Goal: Task Accomplishment & Management: Use online tool/utility

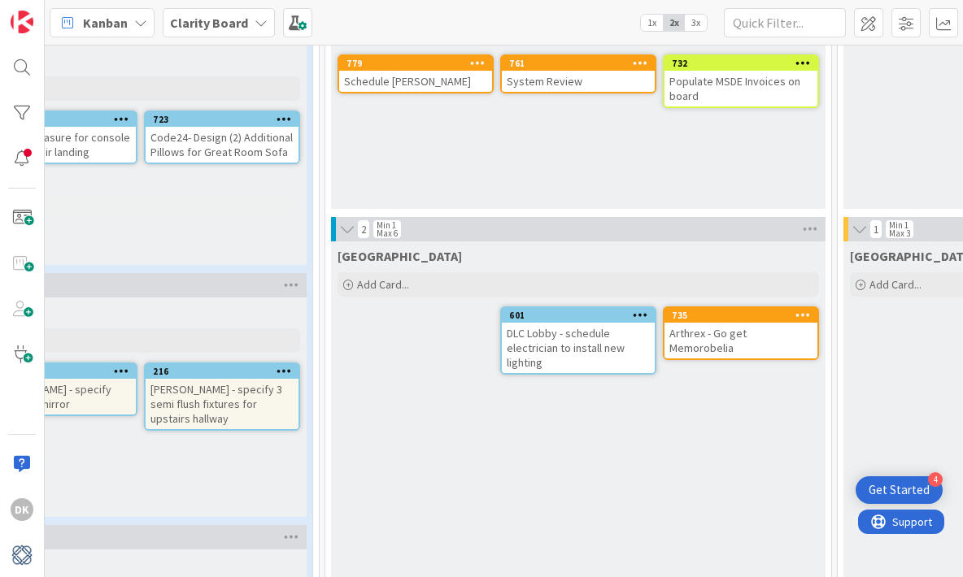
scroll to position [1168, 533]
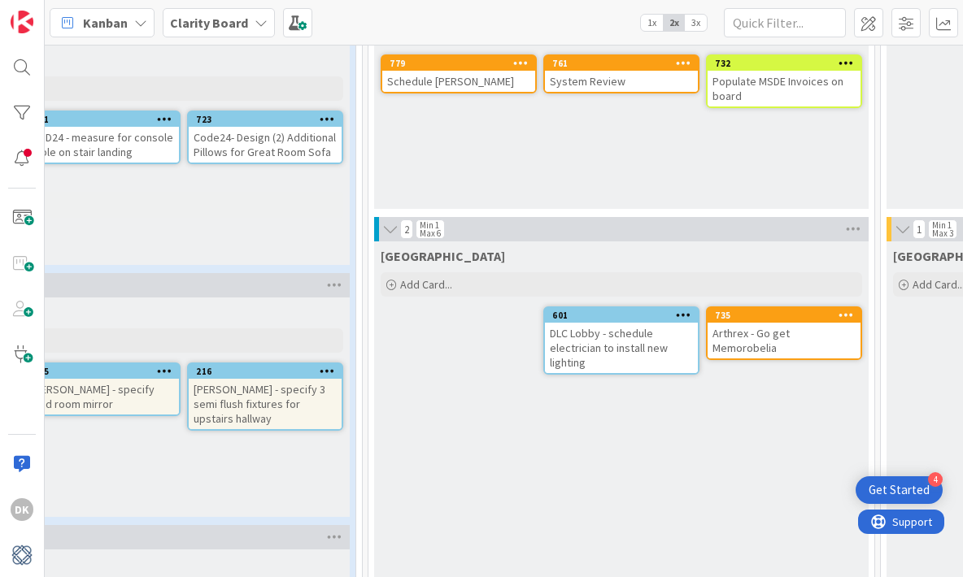
click at [15, 215] on span at bounding box center [22, 218] width 33 height 33
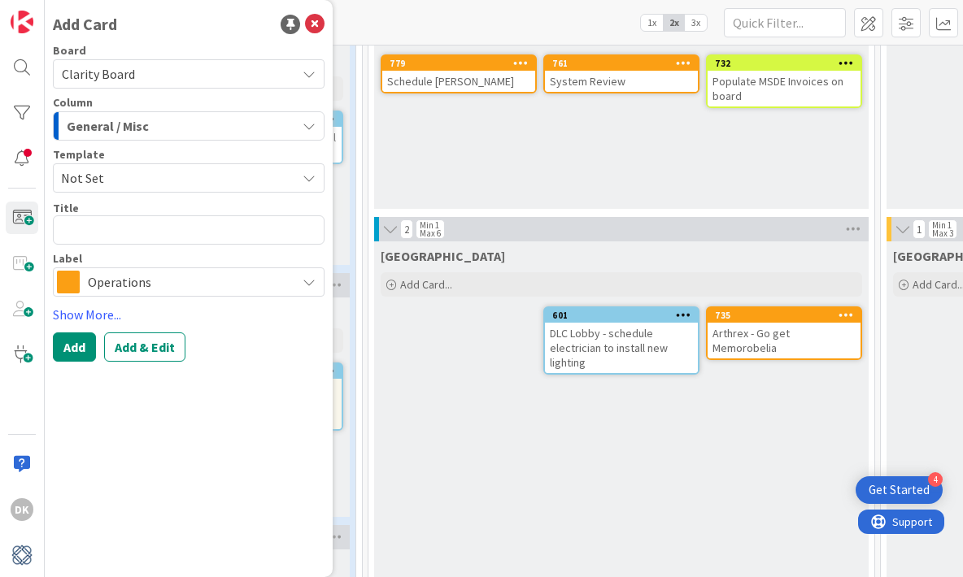
click at [143, 119] on span "General / Misc" at bounding box center [108, 125] width 82 height 21
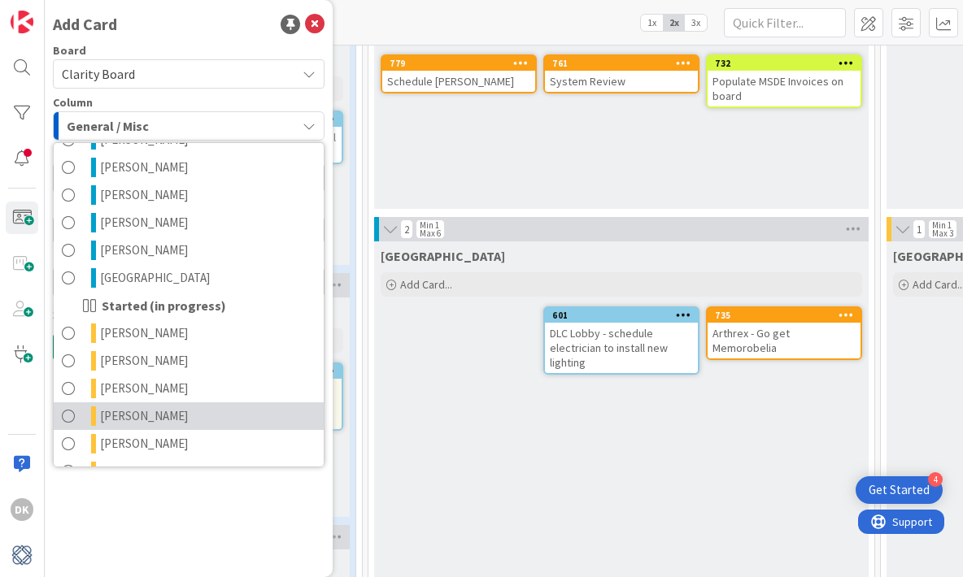
scroll to position [665, 0]
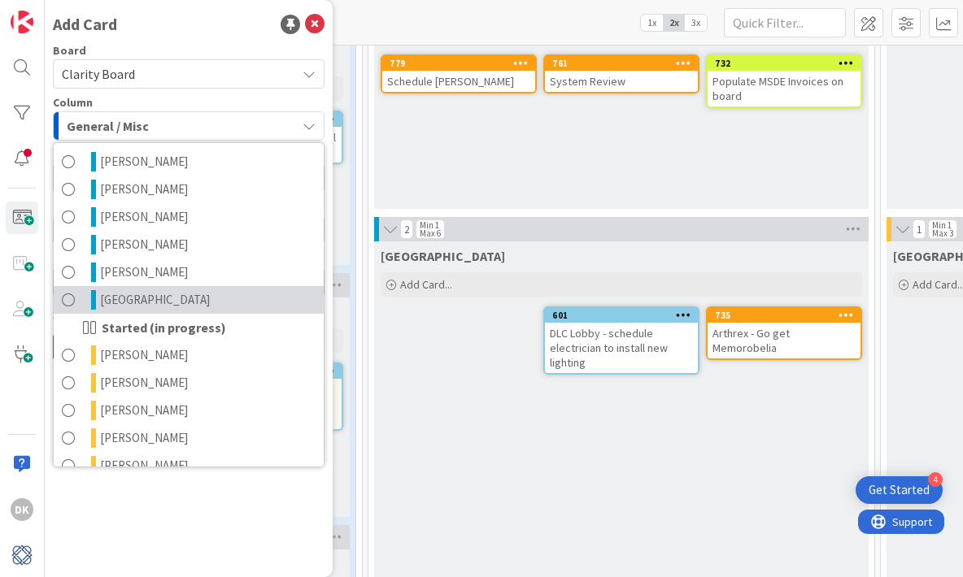
click at [197, 293] on link "[GEOGRAPHIC_DATA]" at bounding box center [189, 300] width 270 height 28
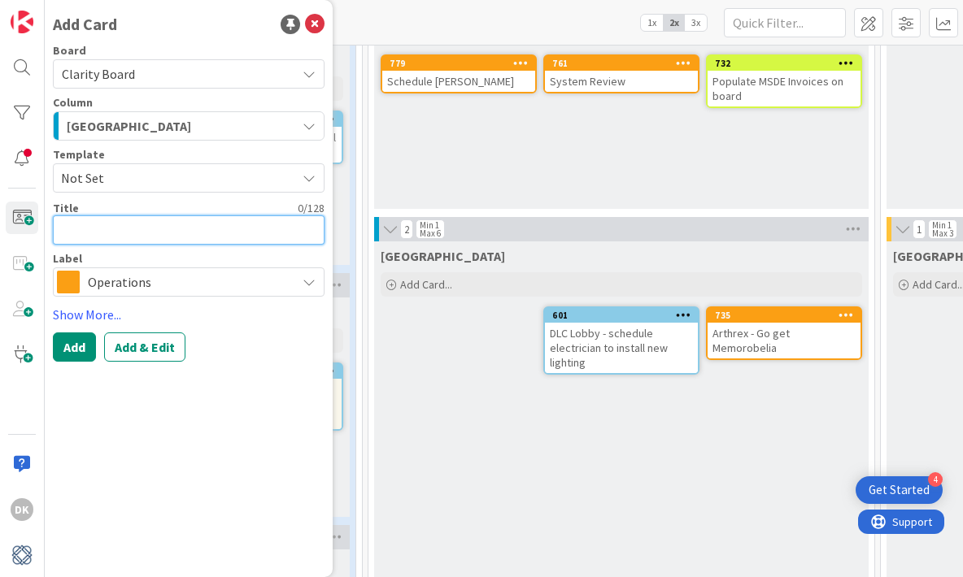
click at [175, 233] on textarea at bounding box center [189, 229] width 272 height 29
type textarea "x"
type textarea "B"
type textarea "x"
type textarea "BUR"
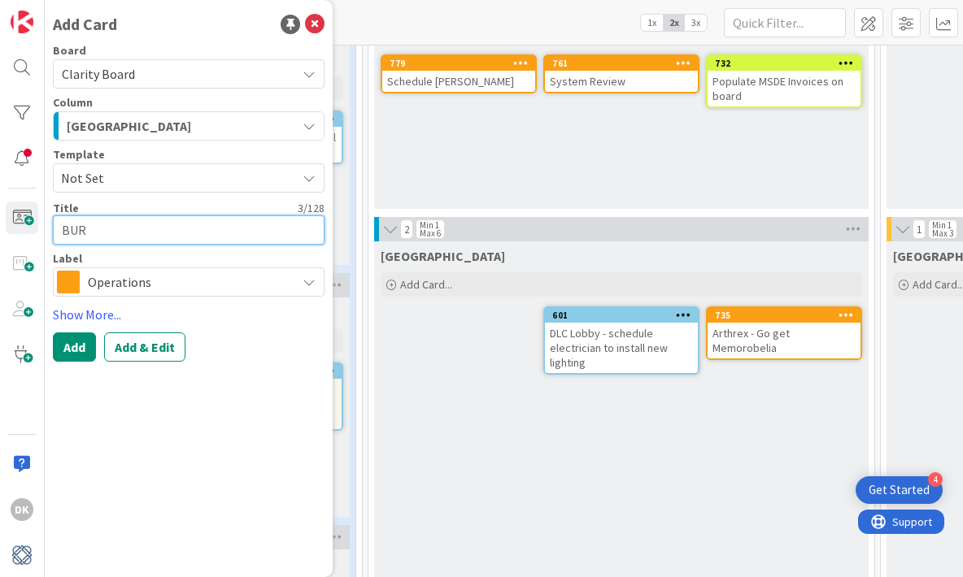
type textarea "x"
type textarea "BURS"
type textarea "x"
type textarea "BURSK"
type textarea "x"
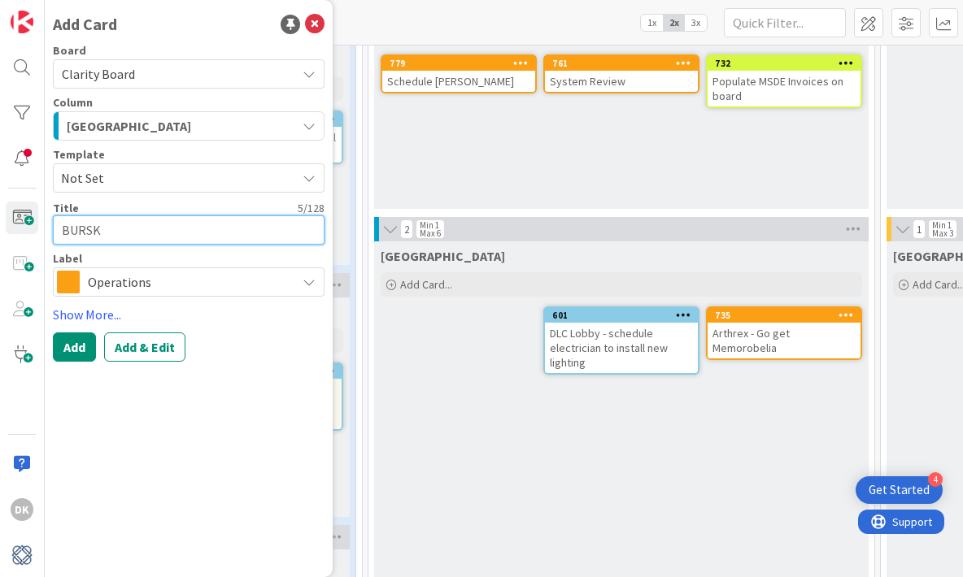
type textarea "BURSK"
type textarea "x"
type textarea "BURSK -"
type textarea "x"
type textarea "BURSK - f"
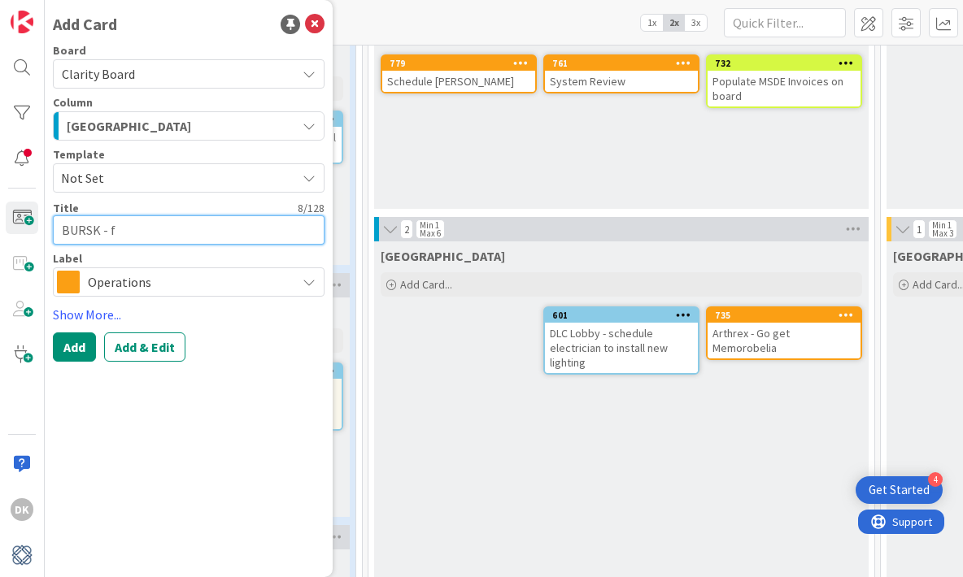
type textarea "x"
type textarea "BURSK - fo"
type textarea "x"
type textarea "BURSK - fol"
type textarea "x"
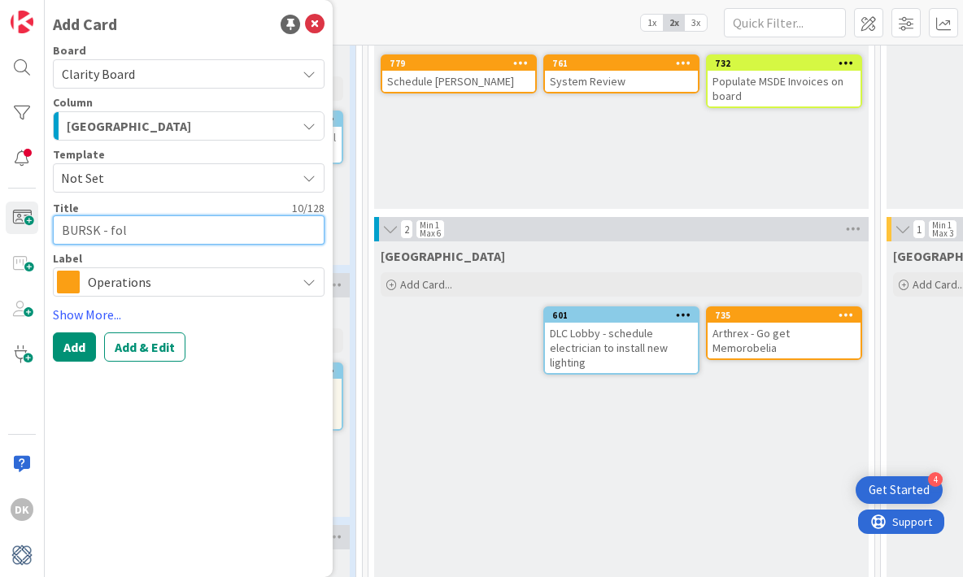
type textarea "BURSK - foll"
type textarea "x"
type textarea "BURSK - follo"
type textarea "x"
type textarea "BURSK - follow"
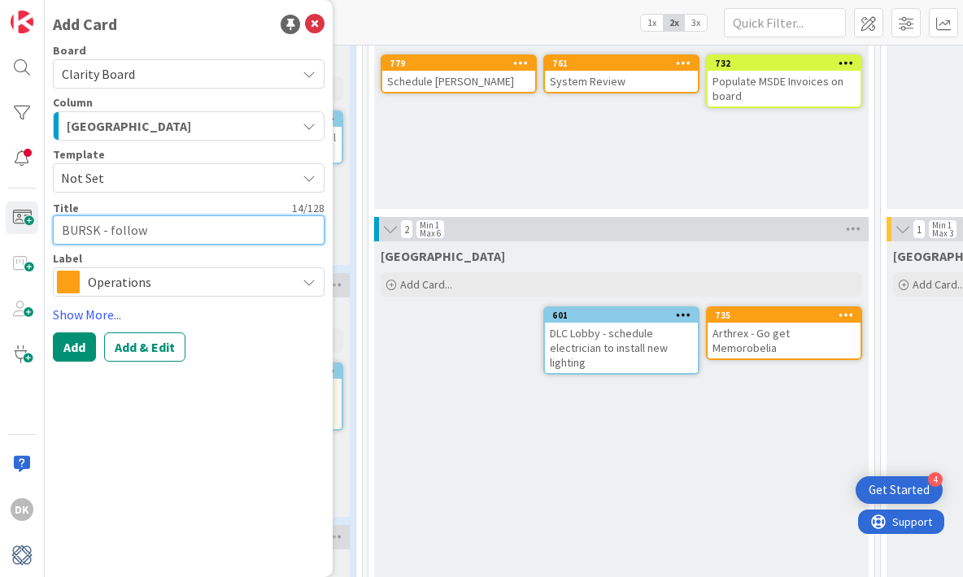
type textarea "x"
type textarea "BURSK - follow"
type textarea "x"
type textarea "BURSK - follow u"
type textarea "x"
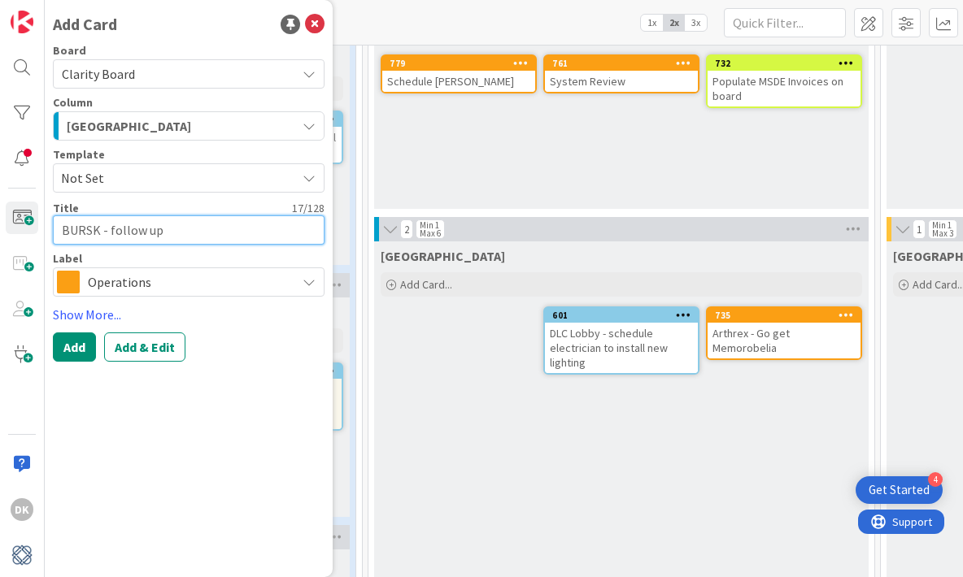
type textarea "BURSK - follow up"
type textarea "x"
type textarea "BURSK - follow up w"
type textarea "x"
type textarea "BURSK - follow up wi"
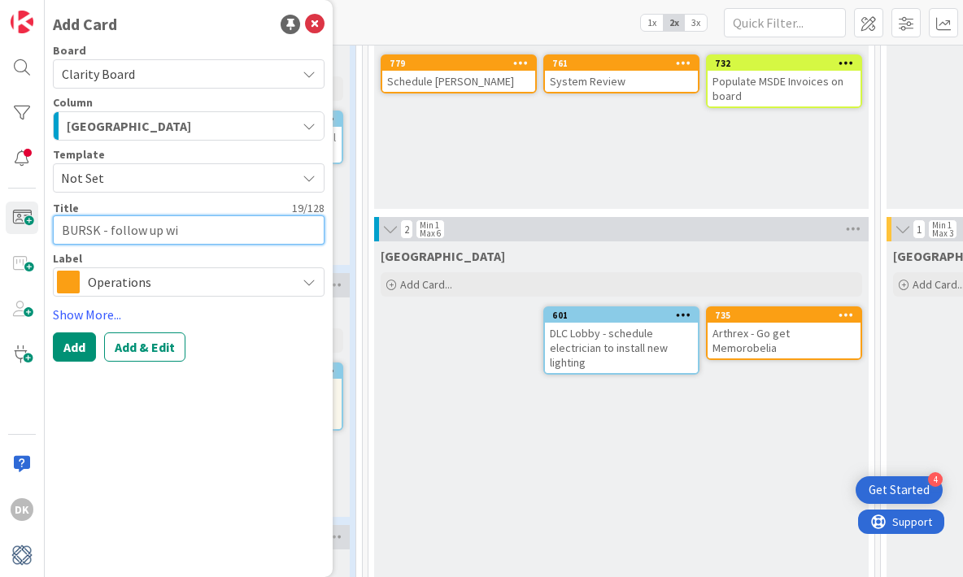
type textarea "x"
type textarea "BURSK - follow up wit"
type textarea "x"
type textarea "BURSK - follow up with"
type textarea "x"
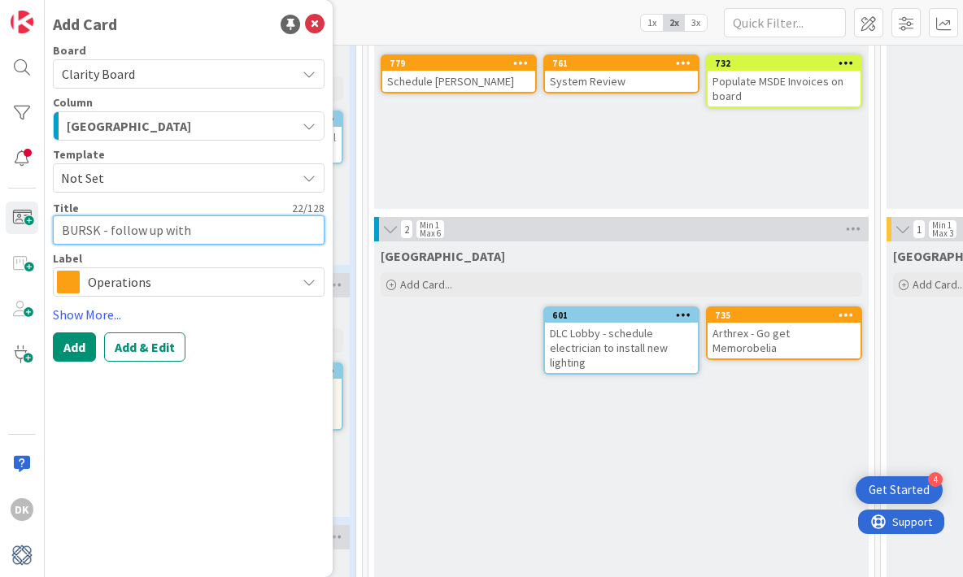
type textarea "BURSK - follow up with"
type textarea "x"
type textarea "BURSK - follow up with c"
type textarea "x"
type textarea "BURSK - follow up with"
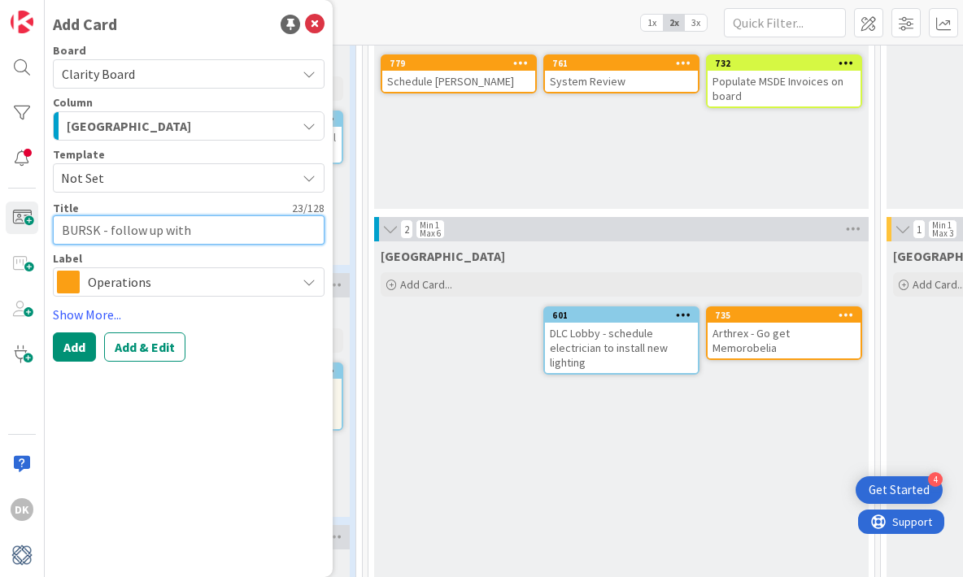
type textarea "x"
type textarea "BURSK - follow up with C"
type textarea "x"
type textarea "BURSK - follow up with Ca"
type textarea "x"
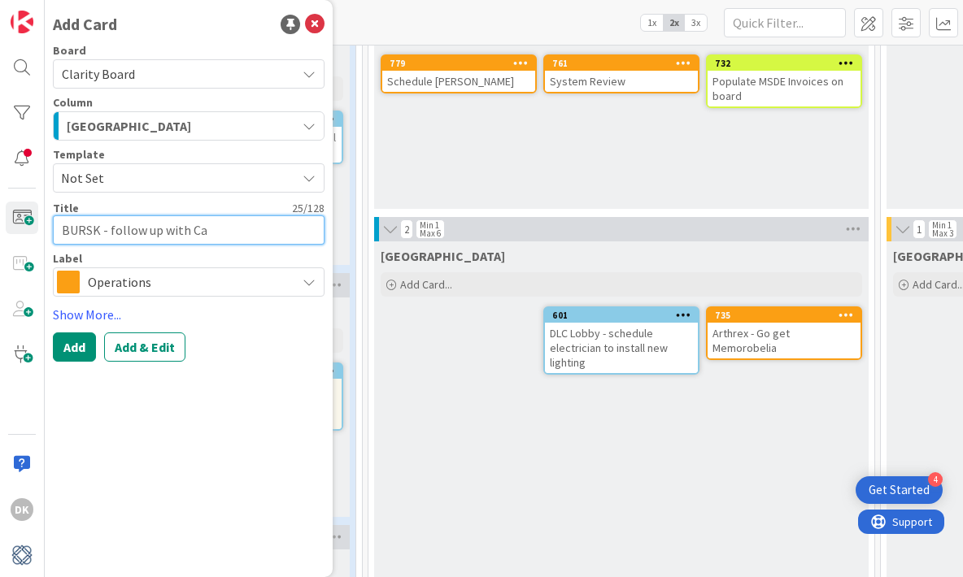
type textarea "BURSK - follow up with Car"
type textarea "x"
type textarea "BURSK - follow up with Ca"
type textarea "x"
type textarea "BURSK - follow up with C"
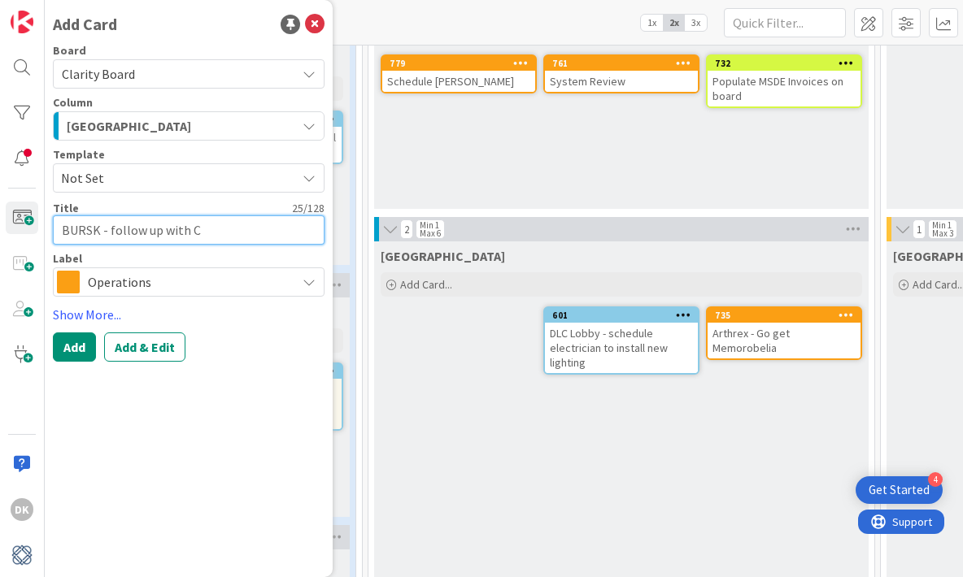
type textarea "x"
type textarea "BURSK - follow up with"
type textarea "x"
type textarea "BURSK - follow up with C"
type textarea "x"
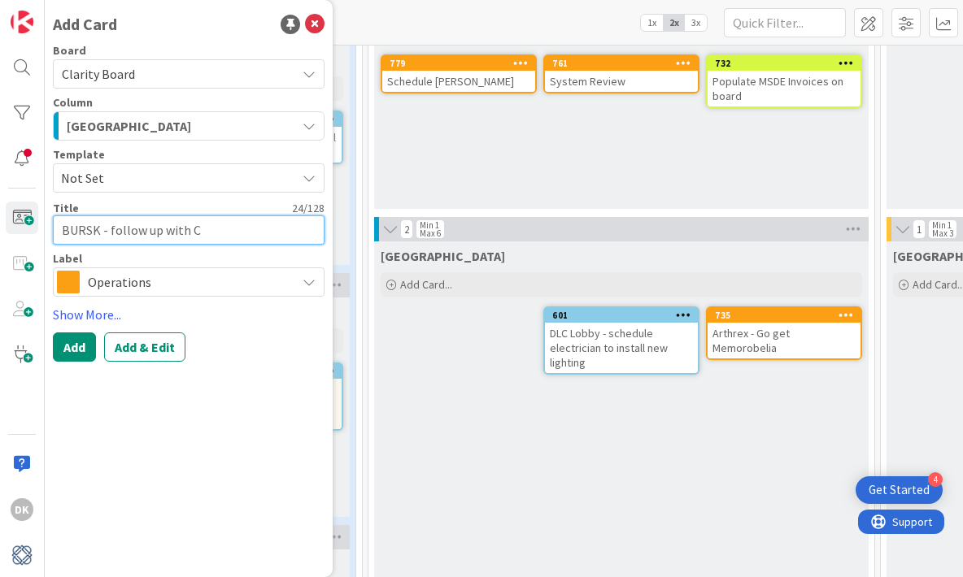
type textarea "BURSK - follow up with Ca"
type textarea "x"
type textarea "BURSK - follow up with Car"
type textarea "x"
type textarea "BURSK - follow up with Caro"
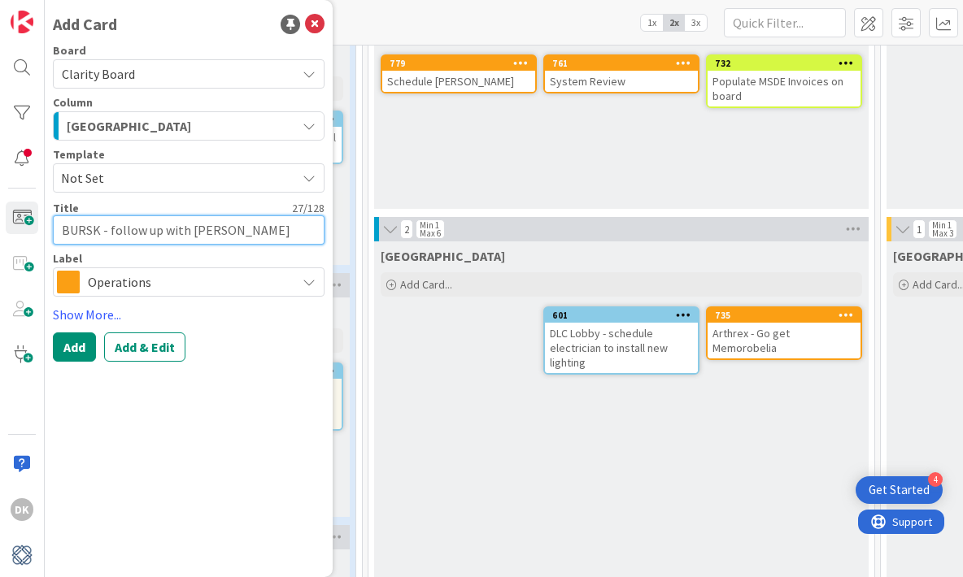
type textarea "x"
type textarea "BURSK - follow up with Carol"
type textarea "x"
type textarea "BURSK - follow up with Carol o"
type textarea "x"
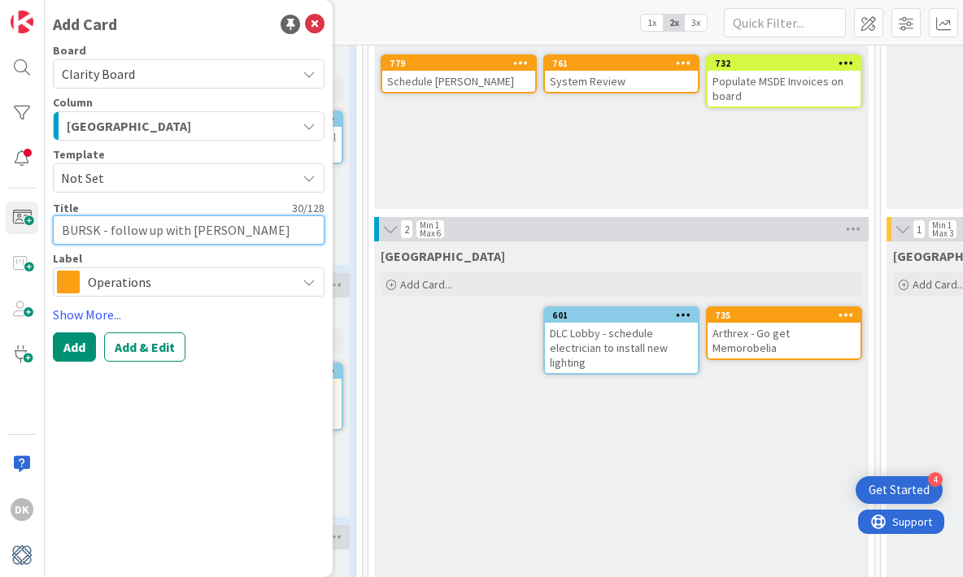
type textarea "BURSK - follow up with Carol on"
type textarea "x"
type textarea "BURSK - follow up with Carol on"
type textarea "x"
type textarea "BURSK - follow up with Carol on l"
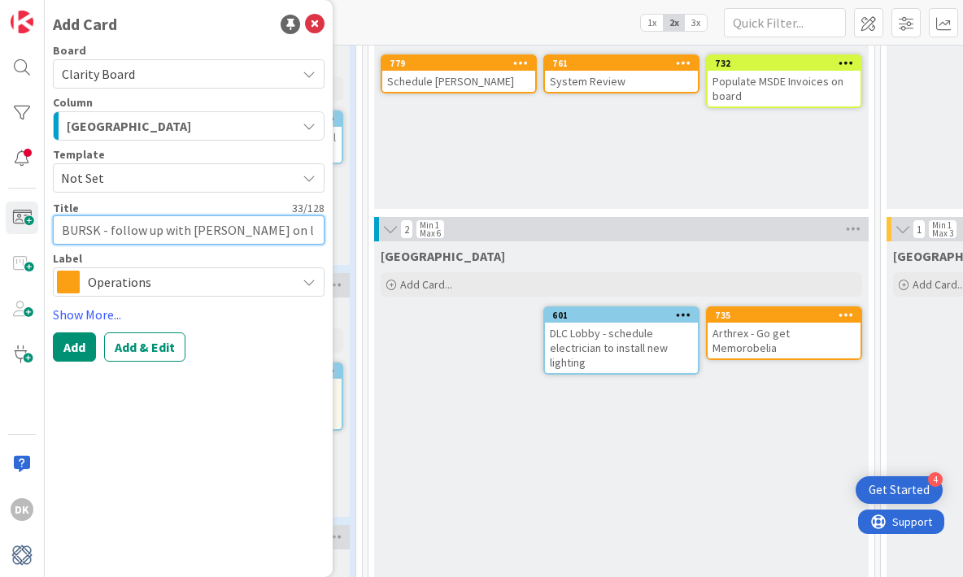
type textarea "x"
type textarea "BURSK - follow up with Carol on lea"
type textarea "x"
type textarea "BURSK - follow up with Carol on leak"
type textarea "x"
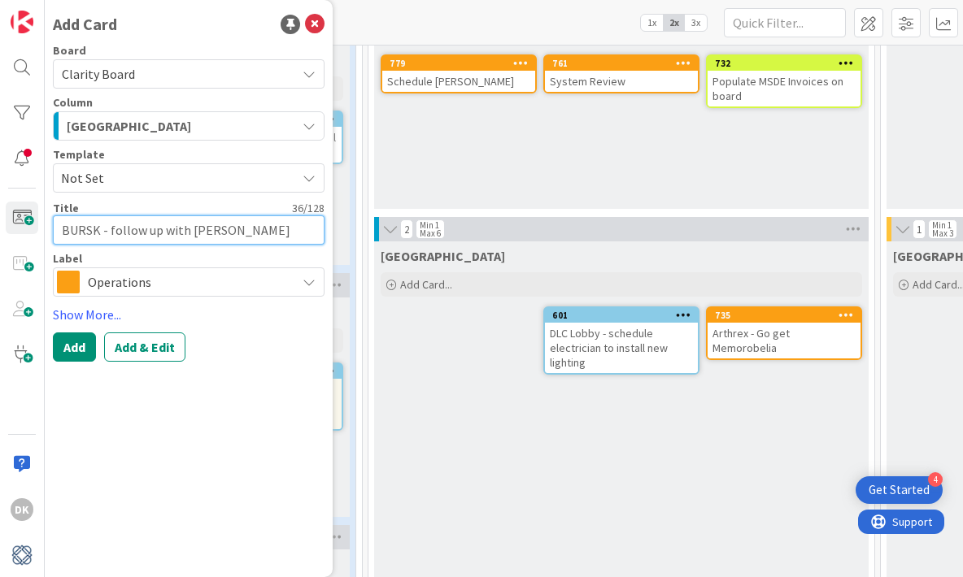
type textarea "BURSK - follow up with Carol on leak."
type textarea "x"
type textarea "BURSK - follow up with Carol on leak."
type textarea "x"
type textarea "BURSK - follow up with Carol on leak. ("
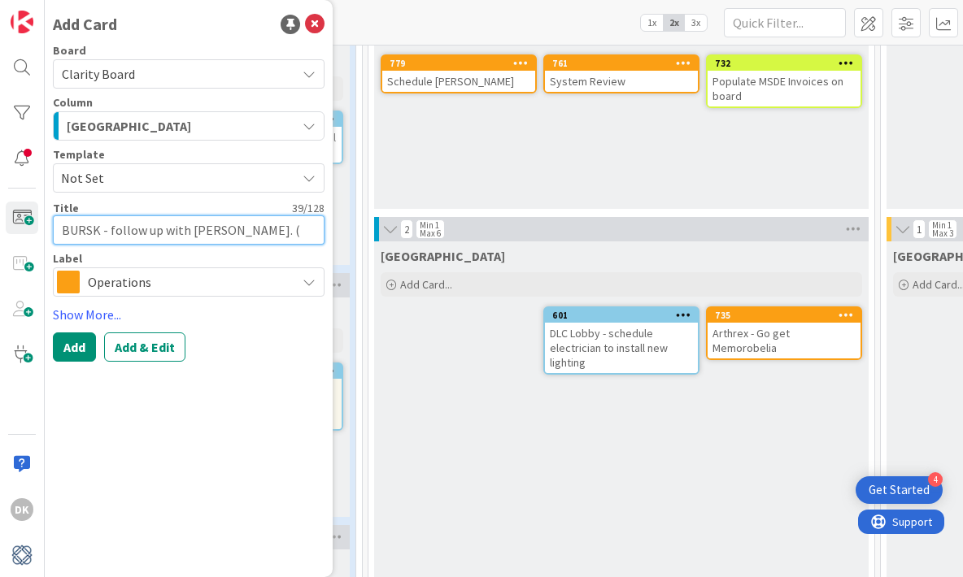
type textarea "x"
type textarea "BURSK - follow up with Carol on leak. (1"
type textarea "x"
type textarea "BURSK - follow up with Carol on leak. (1"
type textarea "x"
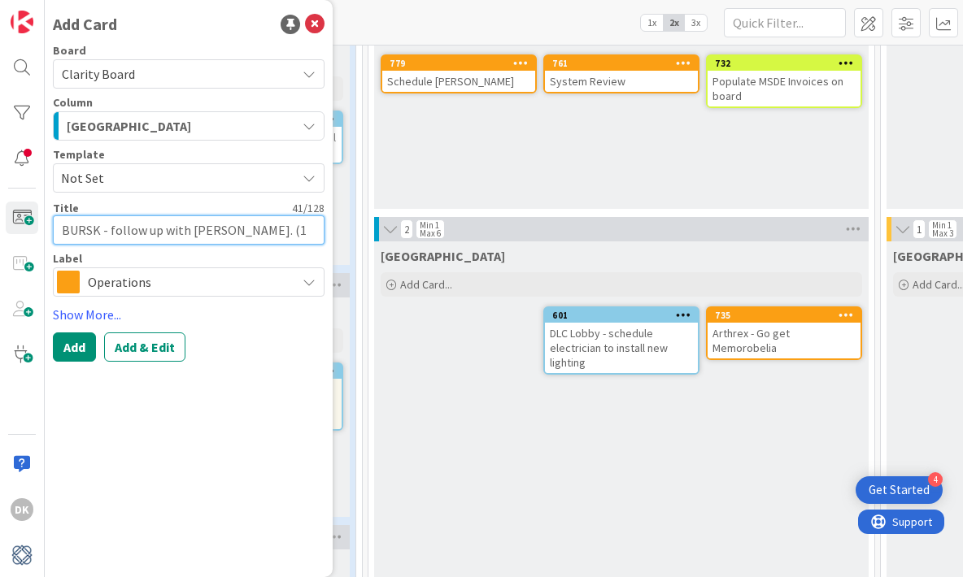
type textarea "BURSK - follow up with Carol on leak. (1 m"
type textarea "x"
type textarea "BURSK - follow up with Carol on leak. (1 mo"
type textarea "x"
type textarea "BURSK - follow up with Carol on leak. (1 more"
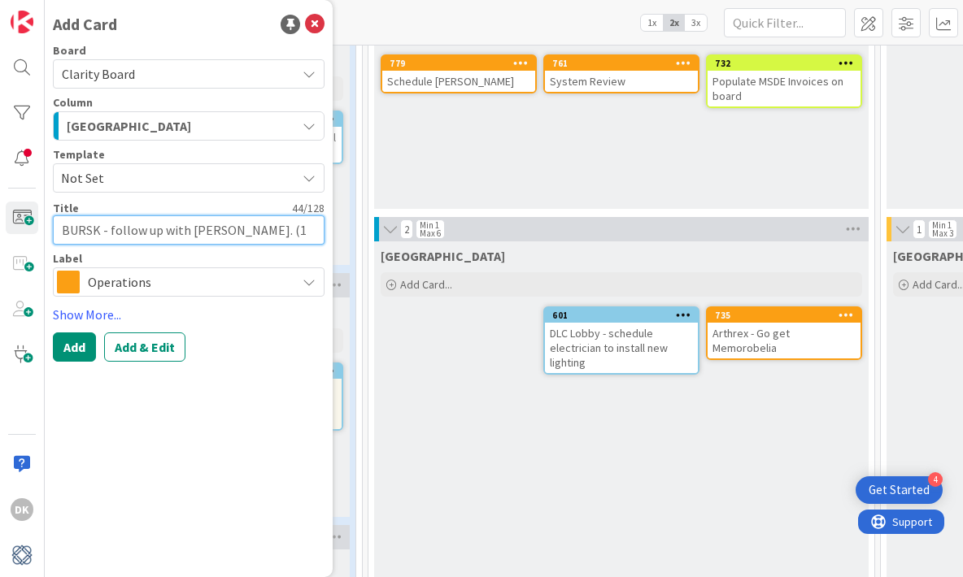
type textarea "x"
type textarea "BURSK - follow up with Carol on leak. (1 more"
type textarea "x"
type textarea "BURSK - follow up with Carol on leak. (1 more b"
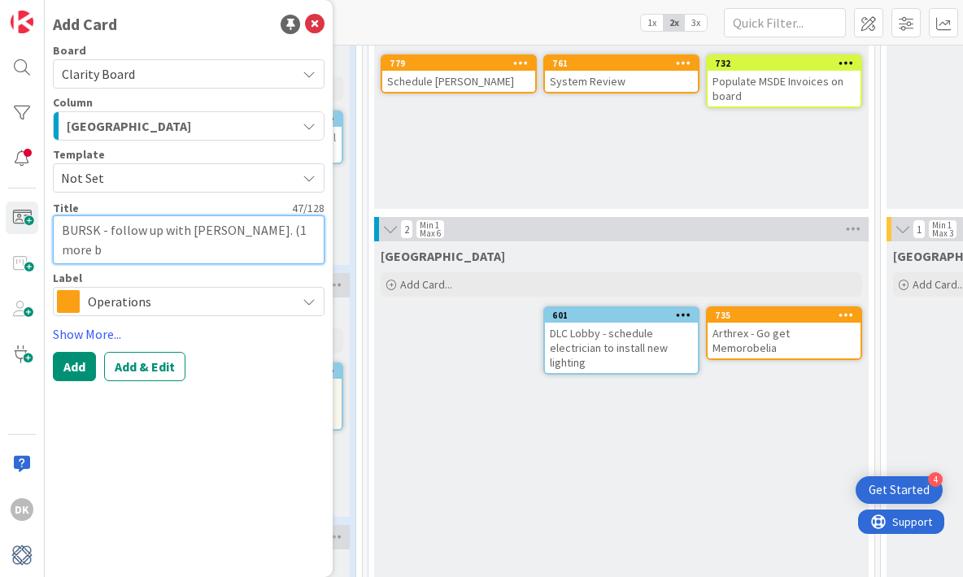
type textarea "x"
type textarea "BURSK - follow up with Carol on leak. (1 more bu"
type textarea "x"
type textarea "BURSK - follow up with Carol on leak. (1 more bulb"
type textarea "x"
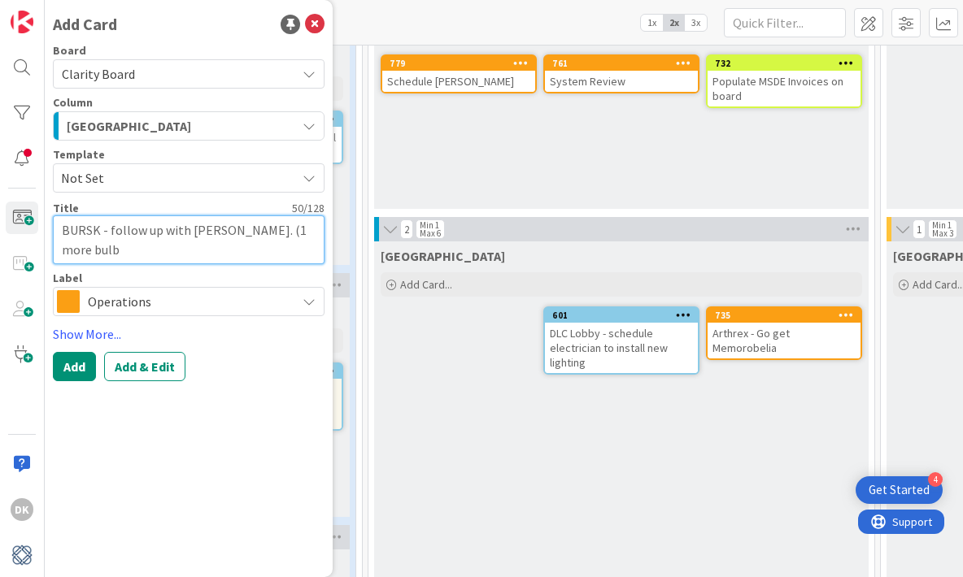
type textarea "BURSK - follow up with Carol on leak. (1 more bulb"
type textarea "x"
type textarea "BURSK - follow up with Carol on leak. (1 more bulb n"
type textarea "x"
type textarea "BURSK - follow up with Carol on leak. (1 more bulb ne"
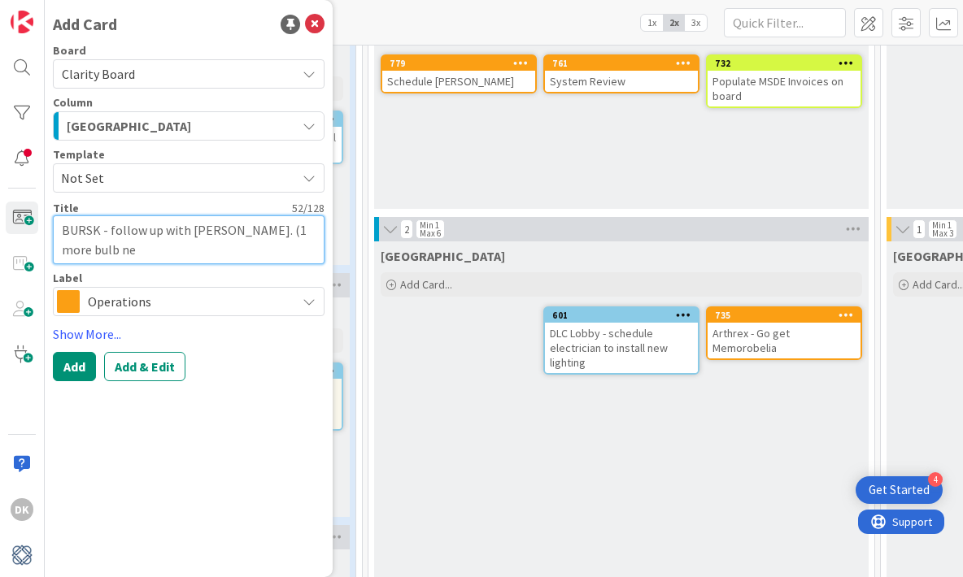
type textarea "x"
type textarea "BURSK - follow up with Carol on leak. (1 more bulb nee"
type textarea "x"
type textarea "BURSK - follow up with Carol on leak. (1 more bulb need"
type textarea "x"
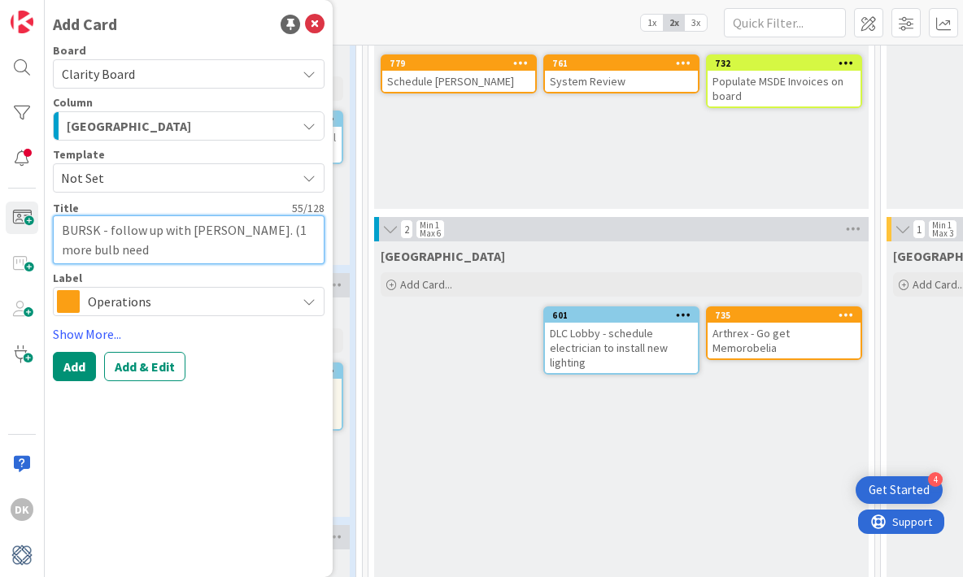
type textarea "BURSK - follow up with Carol on leak. (1 more bulb neede"
type textarea "x"
type textarea "BURSK - follow up with Carol on leak. (1 more bulb needed"
type textarea "x"
type textarea "BURSK - follow up with Carol on leak. (1 more bulb needed"
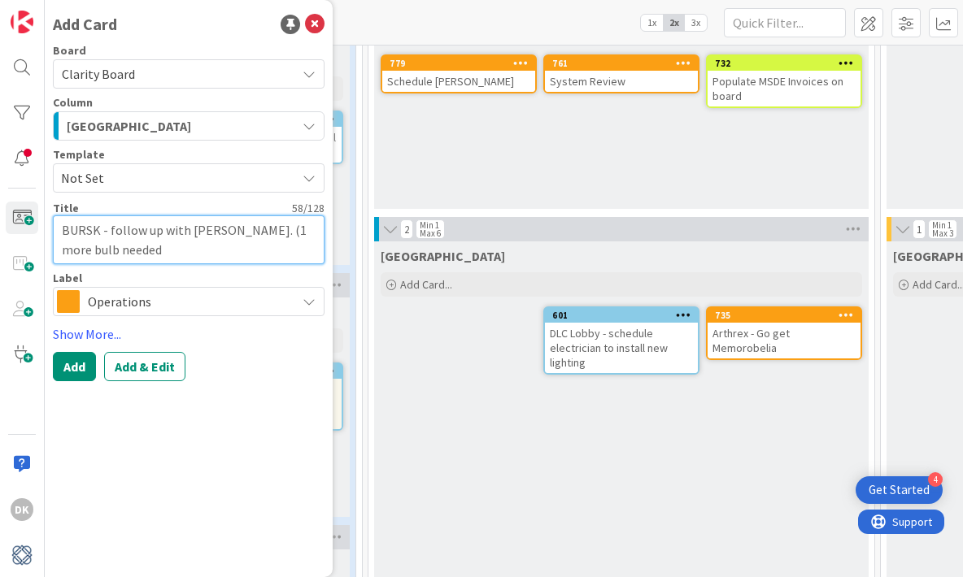
type textarea "x"
type textarea "BURSK - follow up with Carol on leak. (1 more bulb needed f"
type textarea "x"
type textarea "BURSK - follow up with Carol on leak. (1 more bulb needed fo"
type textarea "x"
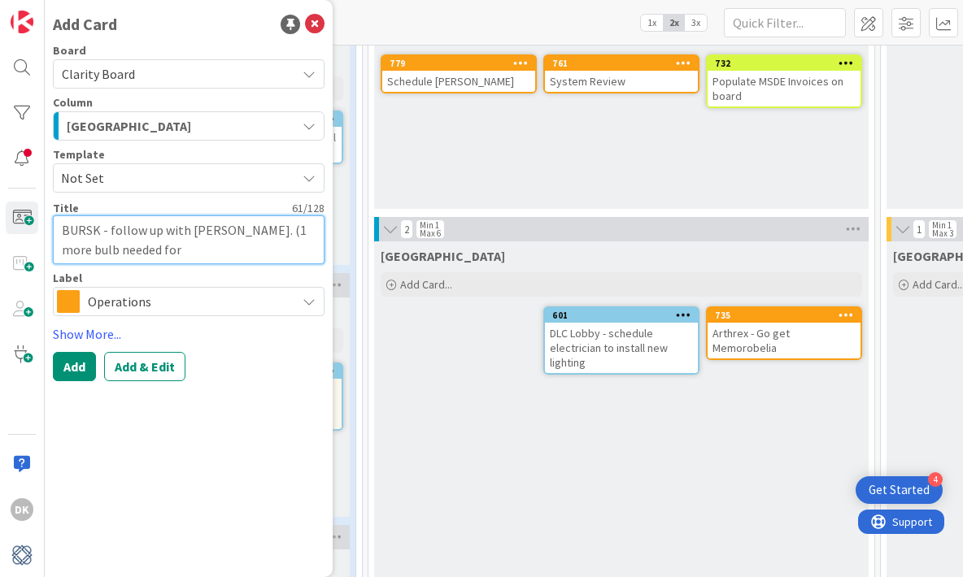
type textarea "BURSK - follow up with Carol on leak. (1 more bulb needed for"
type textarea "x"
type textarea "BURSK - follow up with Carol on leak. (1 more bulb needed for h"
type textarea "x"
type textarea "BURSK - follow up with Carol on leak. (1 more bulb needed for he"
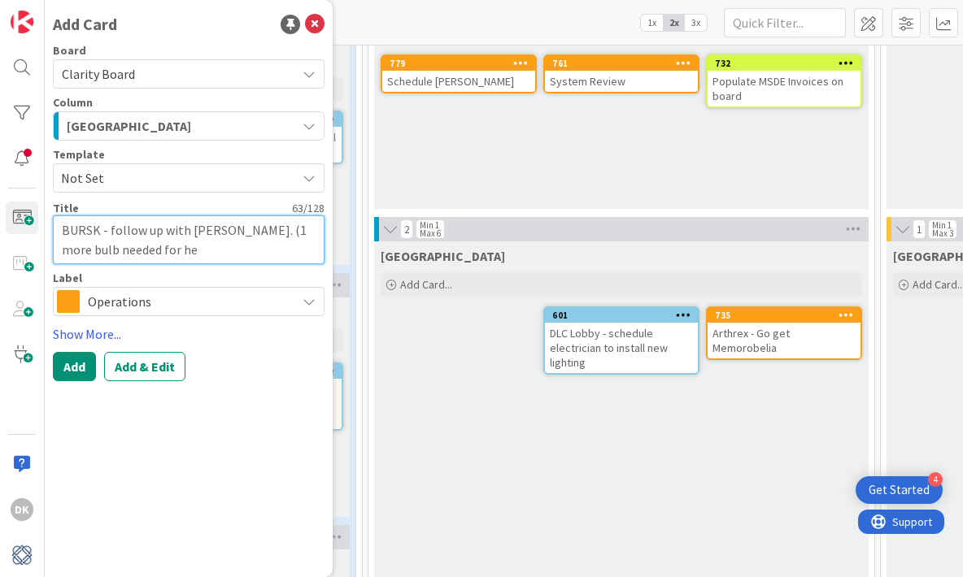
type textarea "x"
type textarea "BURSK - follow up with Carol on leak. (1 more bulb needed for her"
type textarea "x"
type textarea "BURSK - follow up with Carol on leak. (1 more bulb needed for her"
type textarea "x"
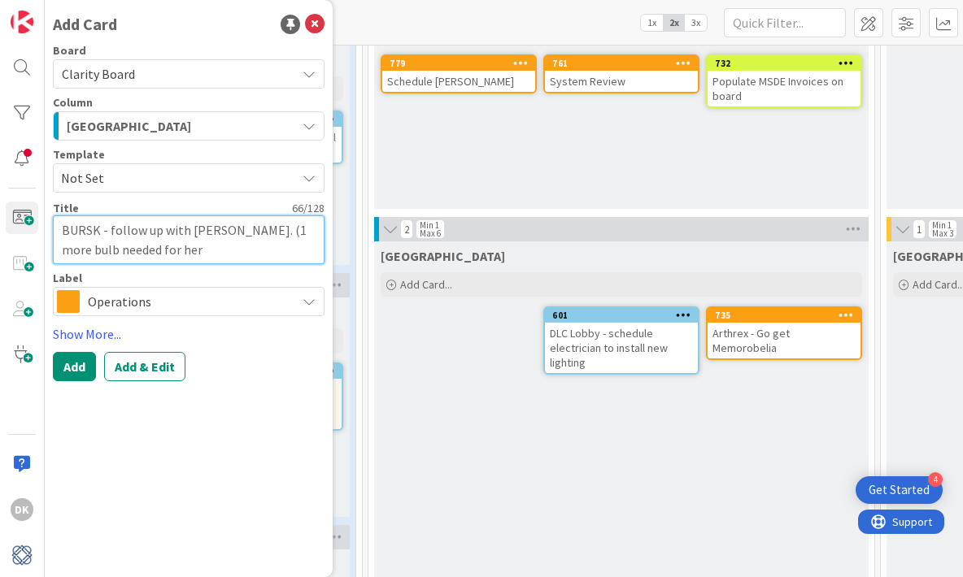
type textarea "BURSK - follow up with Carol on leak. (1 more bulb needed for her m"
type textarea "x"
type textarea "BURSK - follow up with Carol on leak. (1 more bulb needed for her ma"
type textarea "x"
type textarea "BURSK - follow up with Carol on leak. (1 more bulb needed for her mas"
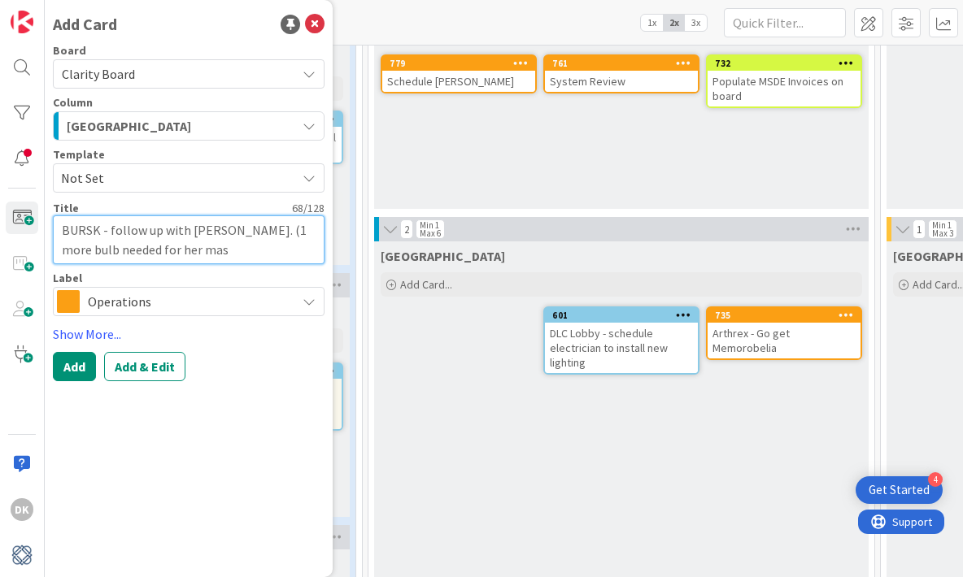
type textarea "x"
type textarea "BURSK - follow up with Carol on leak. (1 more bulb needed for her mast"
type textarea "x"
type textarea "BURSK - follow up with Carol on leak. (1 more bulb needed for her maste"
type textarea "x"
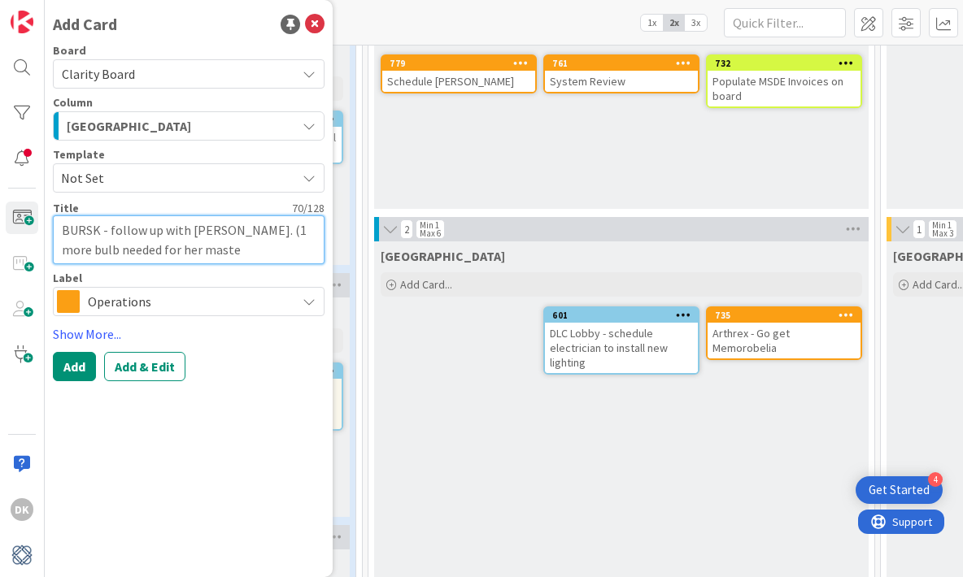
type textarea "BURSK - follow up with Carol on leak. (1 more bulb needed for her master"
type textarea "x"
type textarea "BURSK - follow up with Carol on leak. (1 more bulb needed for her master"
type textarea "x"
type textarea "BURSK - follow up with Carol on leak. (1 more bulb needed for her master t"
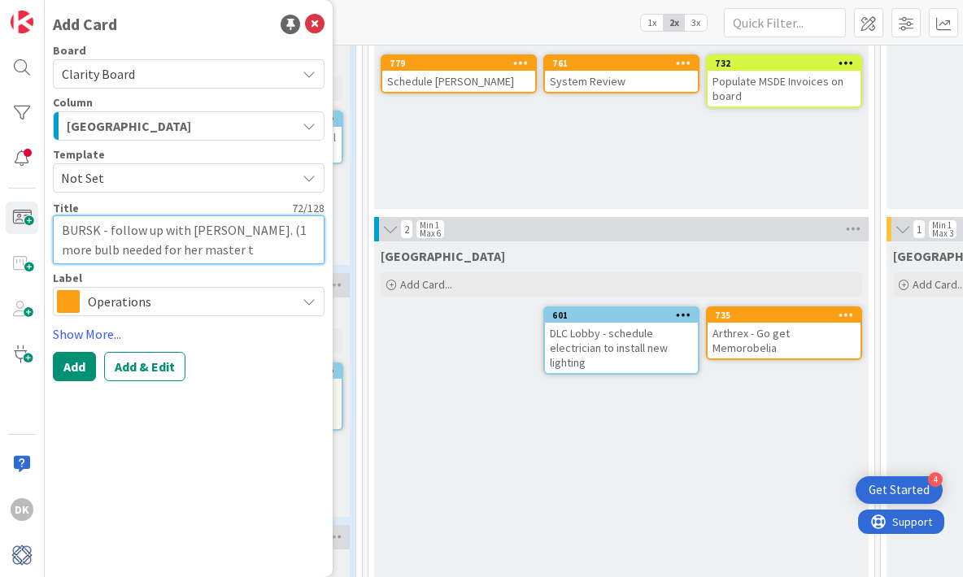
type textarea "x"
type textarea "BURSK - follow up with Carol on leak. (1 more bulb needed for her master to"
type textarea "x"
type textarea "BURSK - follow up with Carol on leak. (1 more bulb needed for her master too"
type textarea "x"
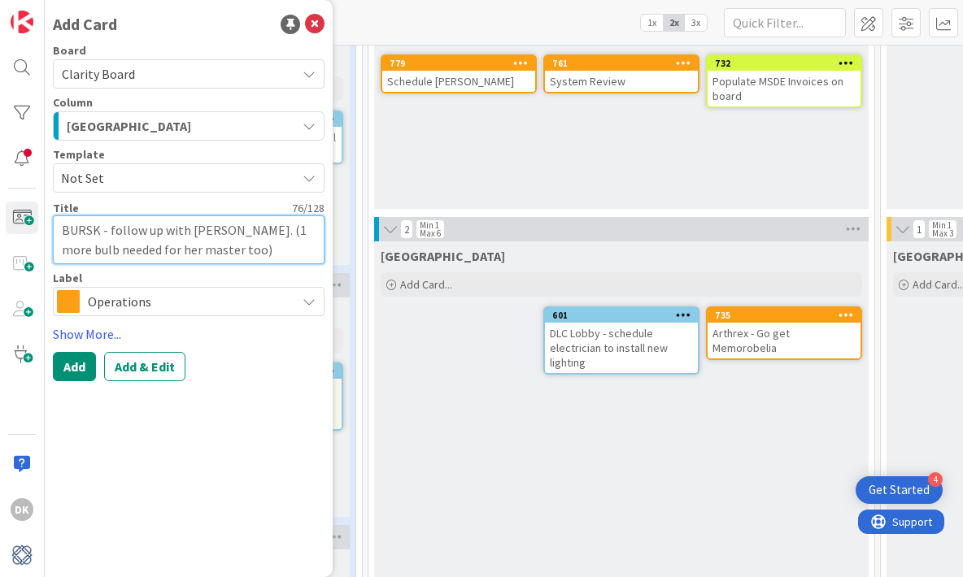
type textarea "BURSK - follow up with [PERSON_NAME]. (1 more bulb needed for her master too)"
type textarea "x"
type textarea "BURSK - follow up with [PERSON_NAME]. (1 more bulb needed for her master too)"
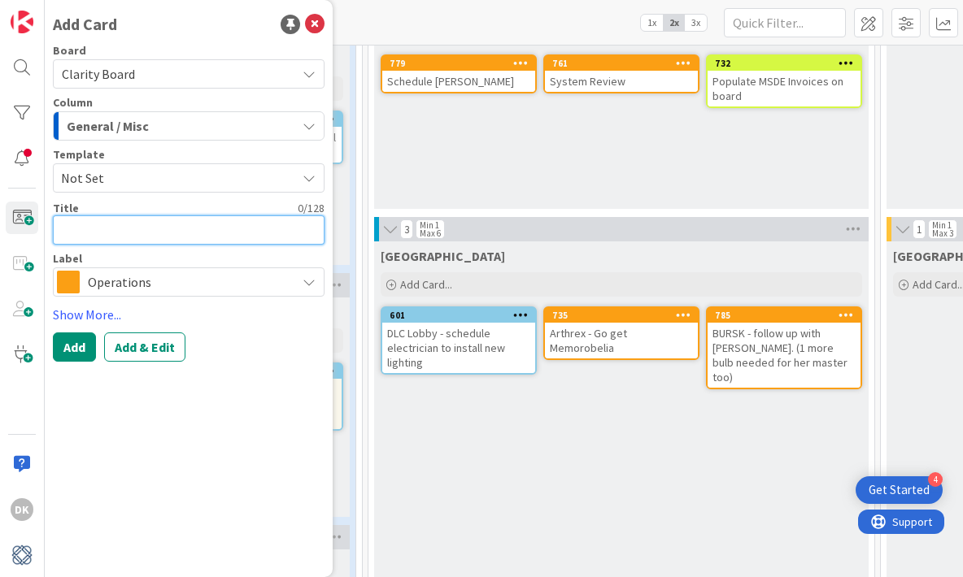
click at [168, 242] on textarea at bounding box center [189, 229] width 272 height 29
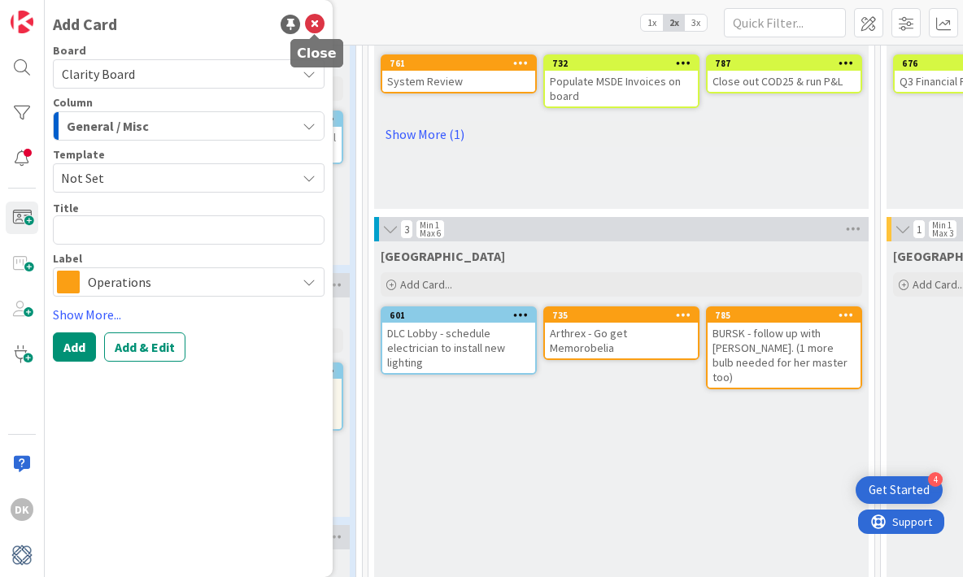
click at [309, 23] on icon at bounding box center [315, 25] width 20 height 20
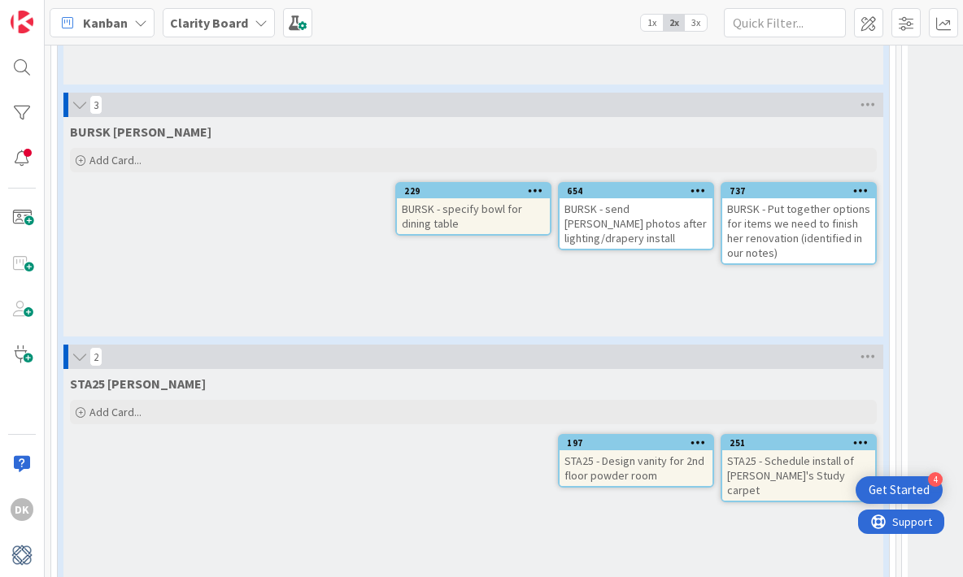
scroll to position [2106, 0]
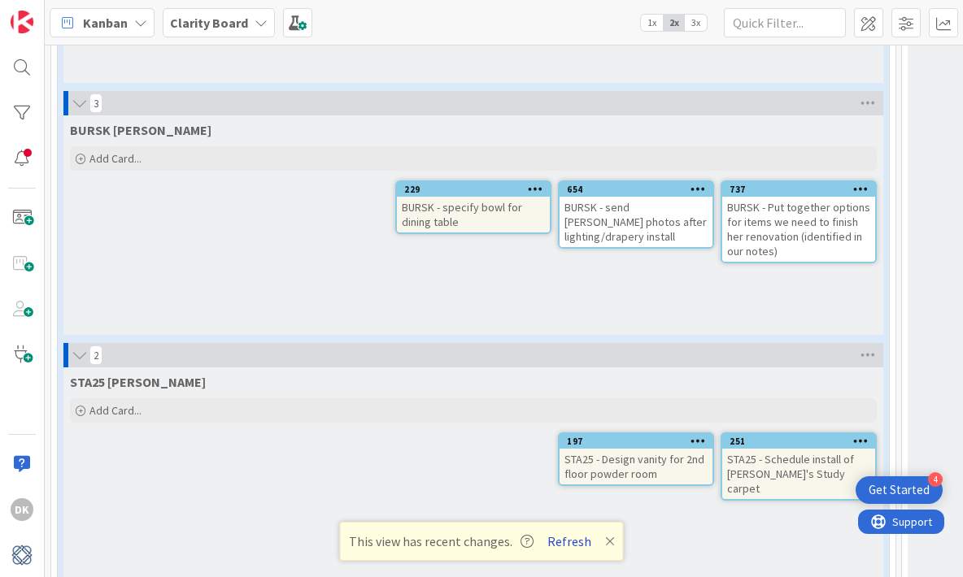
click at [561, 538] on button "Refresh" at bounding box center [569, 541] width 55 height 21
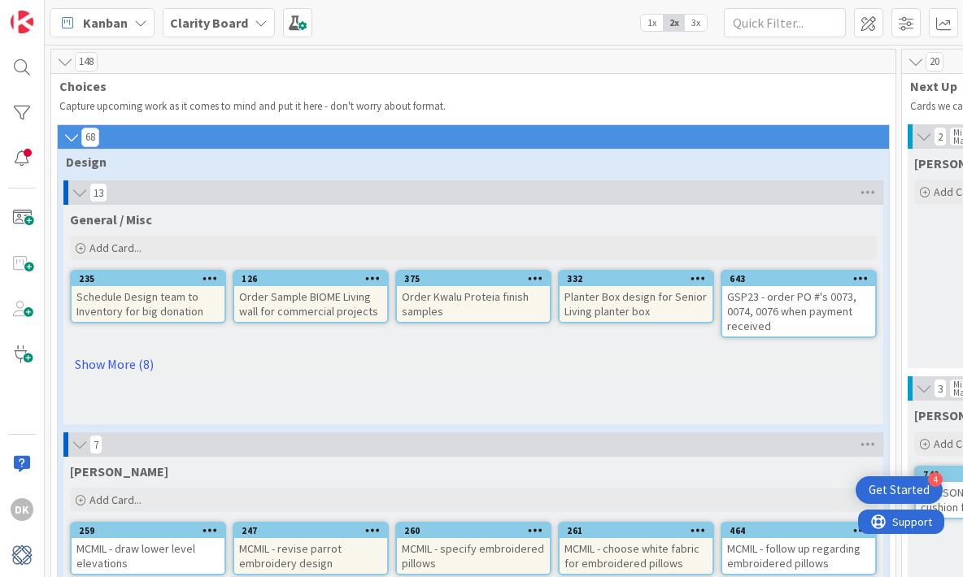
click at [209, 199] on div "13" at bounding box center [473, 193] width 820 height 24
click at [74, 191] on icon at bounding box center [80, 193] width 18 height 16
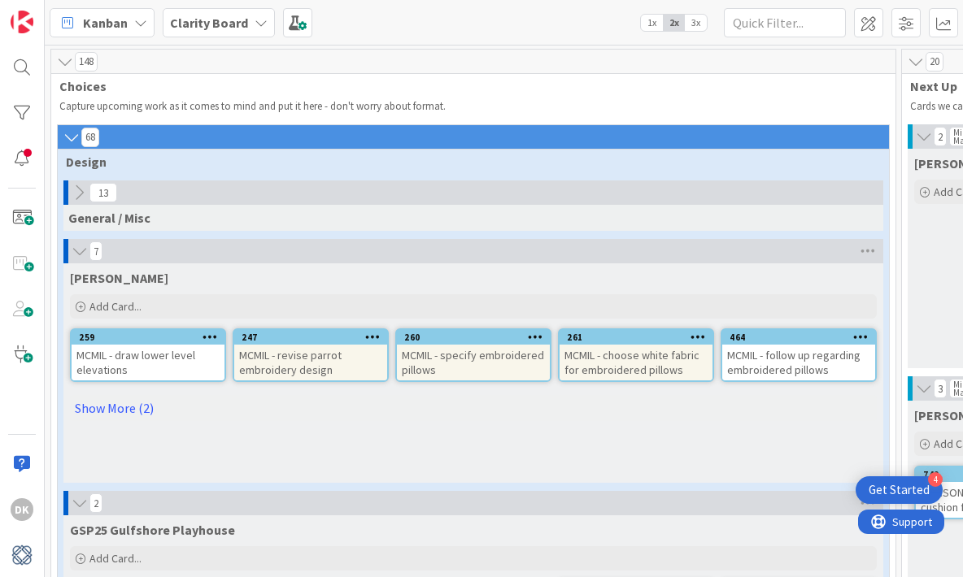
click at [74, 191] on icon at bounding box center [79, 193] width 18 height 18
